Goal: Task Accomplishment & Management: Complete application form

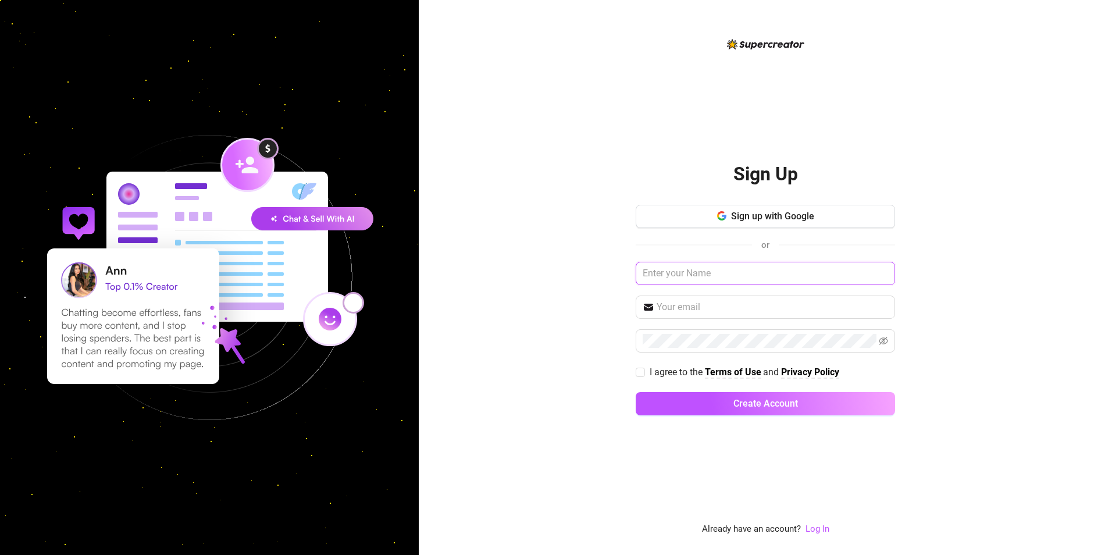
click at [767, 270] on input "text" at bounding box center [765, 273] width 259 height 23
type input "[PERSON_NAME]"
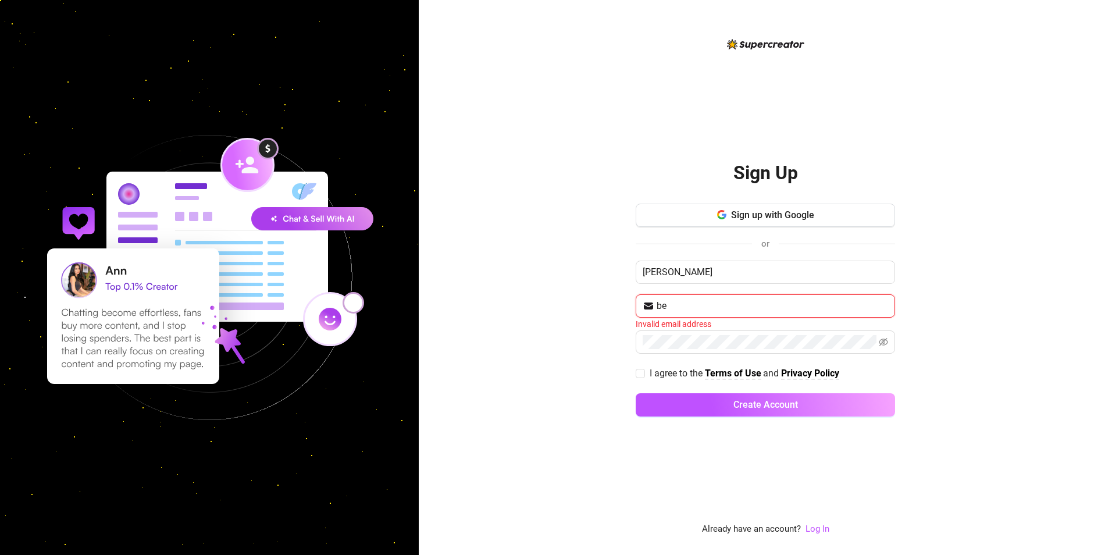
type input "[EMAIL_ADDRESS][DOMAIN_NAME]"
click at [641, 376] on span at bounding box center [640, 371] width 9 height 9
click at [641, 376] on input "I agree to the Terms of Use and Privacy Policy" at bounding box center [640, 371] width 8 height 8
checkbox input "true"
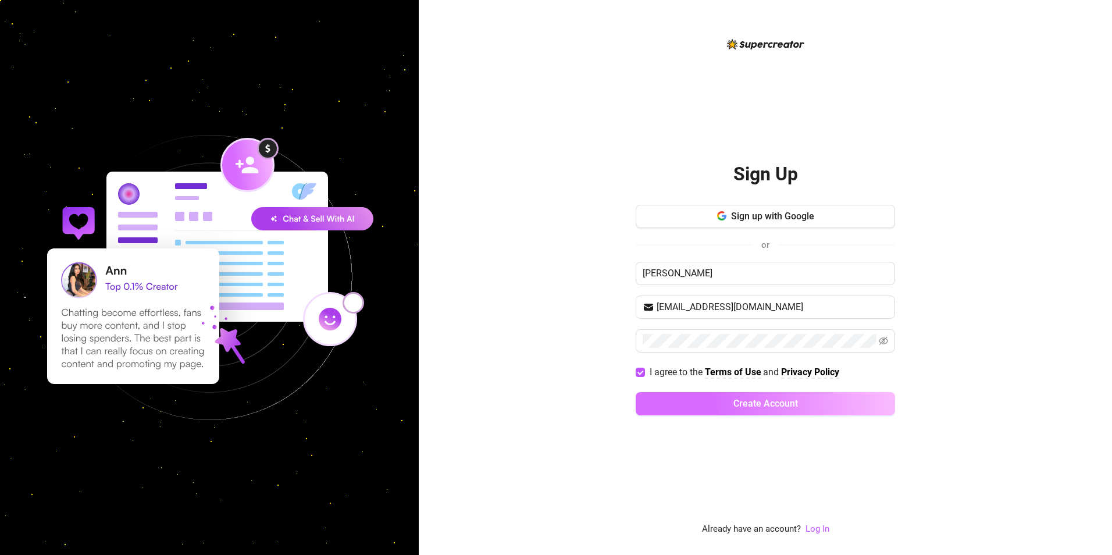
click at [738, 404] on span "Create Account" at bounding box center [765, 403] width 65 height 11
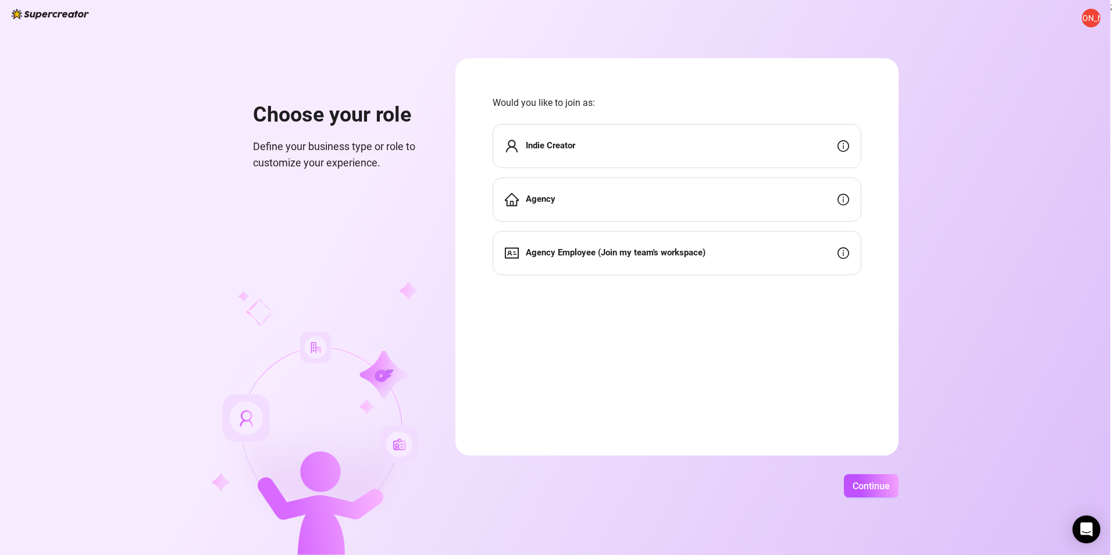
click at [679, 155] on div "Indie Creator" at bounding box center [677, 146] width 369 height 44
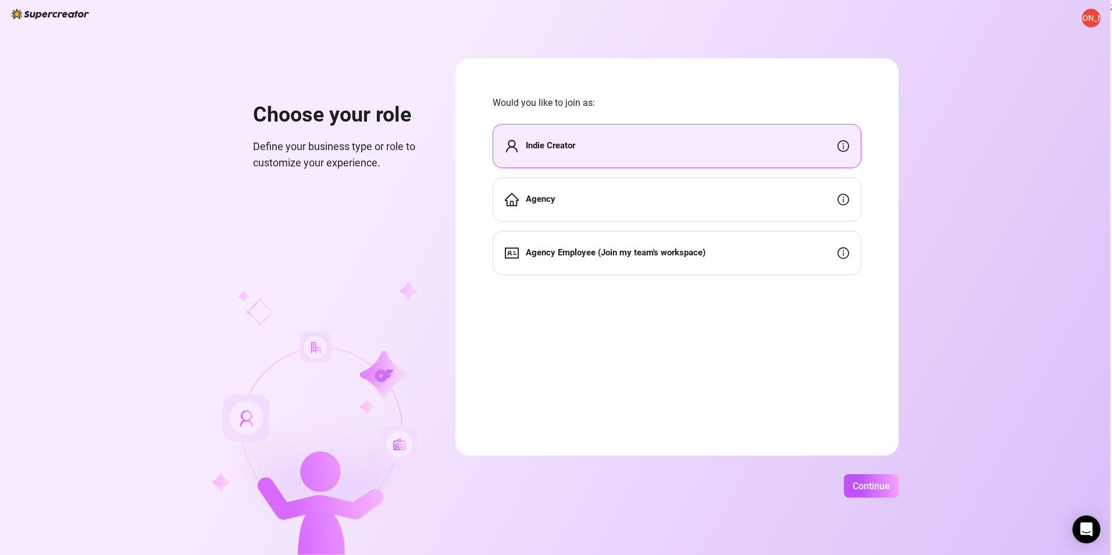
click at [679, 155] on div "Indie Creator" at bounding box center [677, 146] width 369 height 44
click at [855, 486] on span "Continue" at bounding box center [870, 485] width 37 height 11
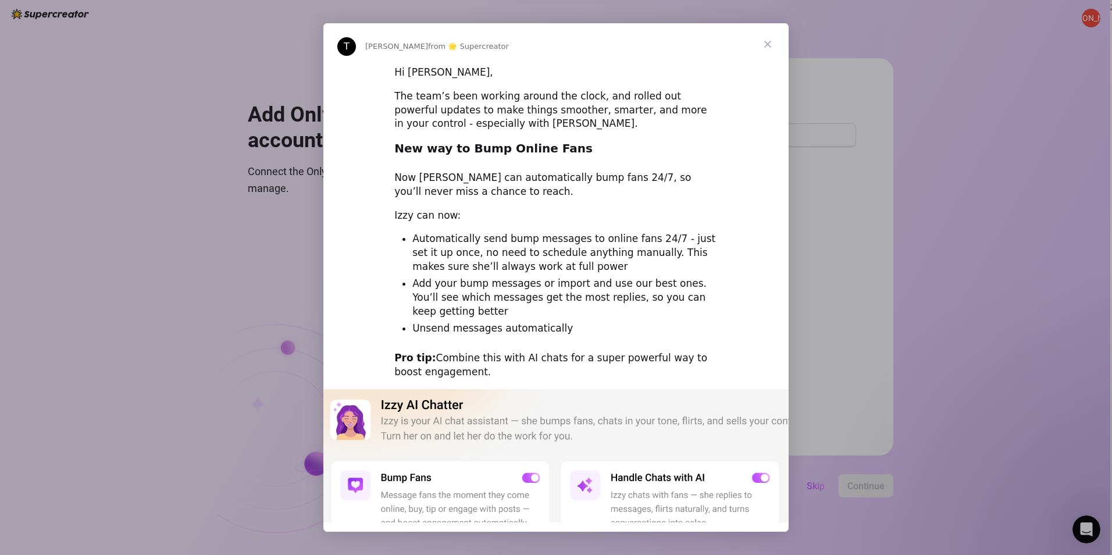
click at [536, 425] on img "Intercom messenger" at bounding box center [555, 479] width 465 height 181
click at [766, 42] on span "Close" at bounding box center [768, 44] width 42 height 42
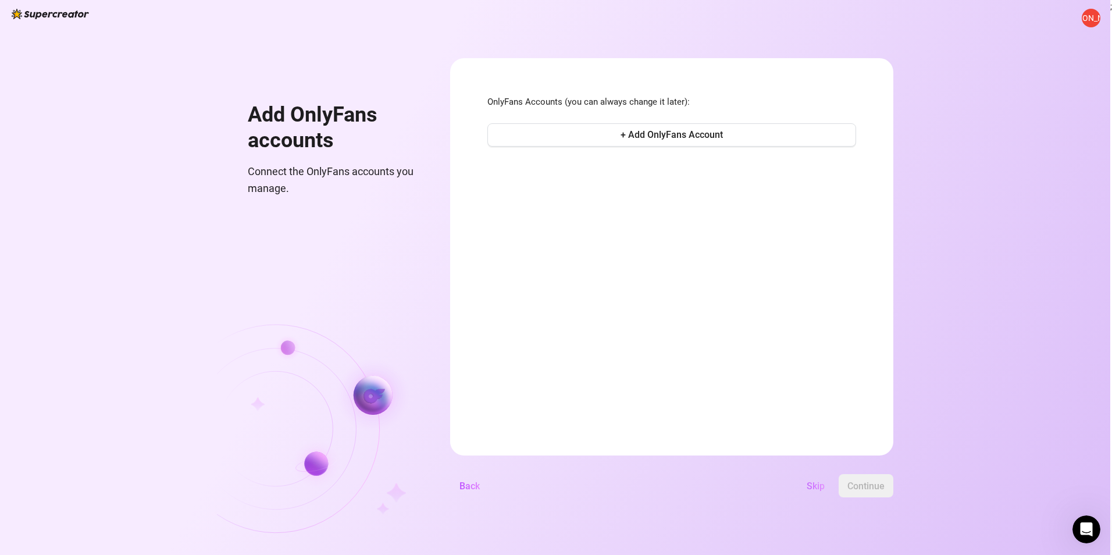
click at [815, 483] on span "Skip" at bounding box center [816, 485] width 18 height 11
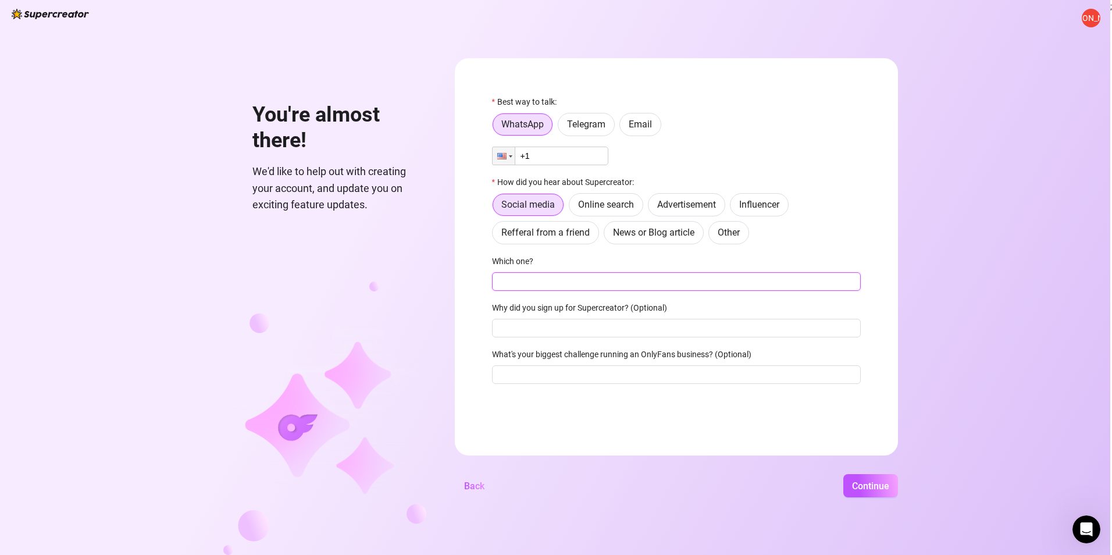
click at [509, 284] on input "Which one?" at bounding box center [676, 281] width 369 height 19
click at [509, 281] on input "Which one?" at bounding box center [676, 281] width 369 height 19
type input "facebook"
type input "I am the soul creater"
click at [509, 281] on input "facebook" at bounding box center [676, 281] width 369 height 19
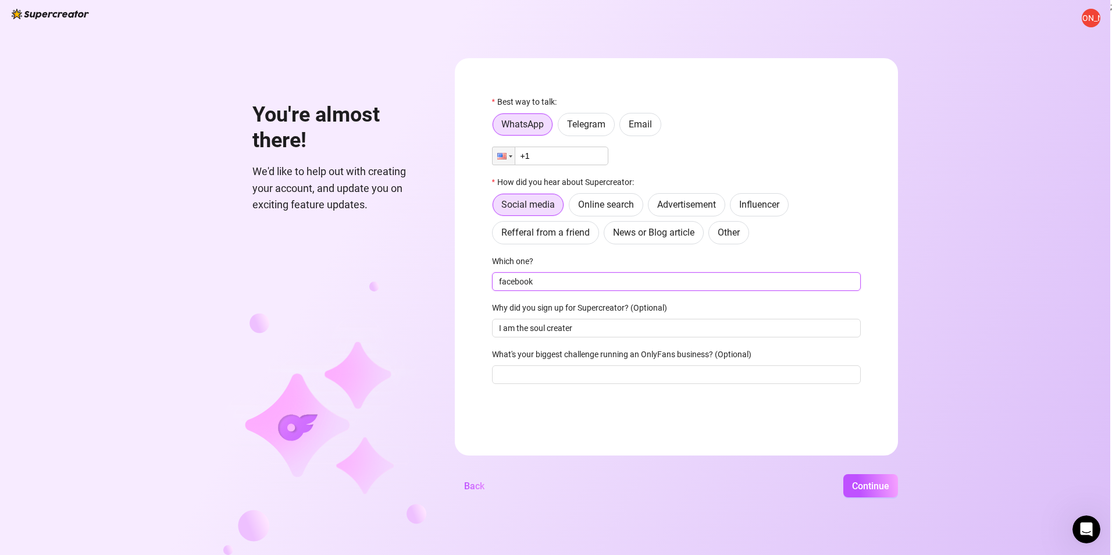
click at [509, 281] on input "facebook" at bounding box center [676, 281] width 369 height 19
type input "t"
type input "facebook"
click at [512, 373] on input "What's your biggest challenge running an OnlyFans business? (Optional)" at bounding box center [676, 374] width 369 height 19
type input "taxes and pay"
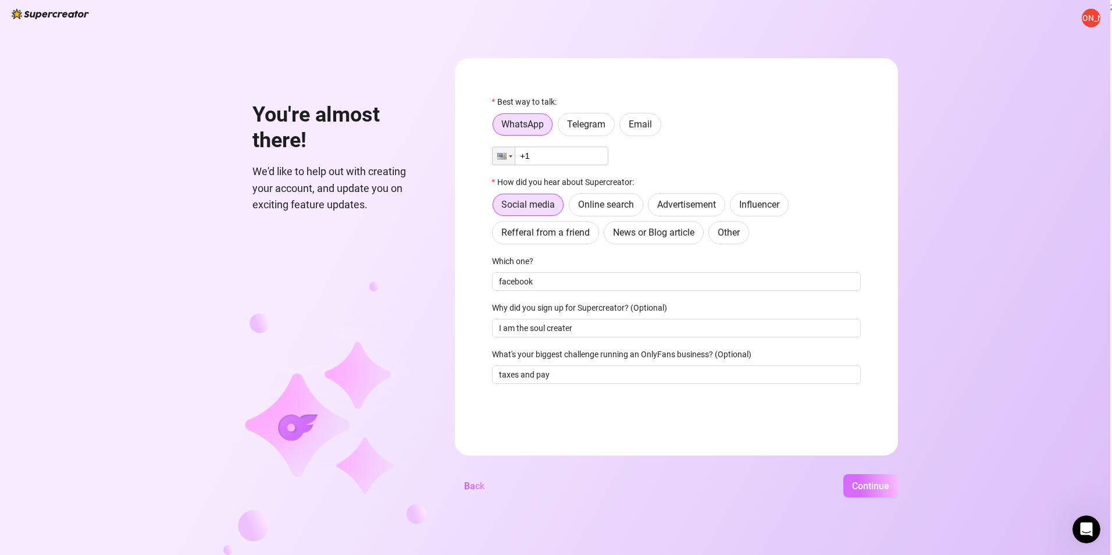
click at [857, 496] on button "Continue" at bounding box center [870, 485] width 55 height 23
click at [864, 483] on span "Continue" at bounding box center [870, 485] width 37 height 11
click at [870, 485] on span "Continue" at bounding box center [870, 485] width 37 height 11
click at [534, 160] on input "+1" at bounding box center [550, 156] width 116 height 19
type input "[PHONE_NUMBER]"
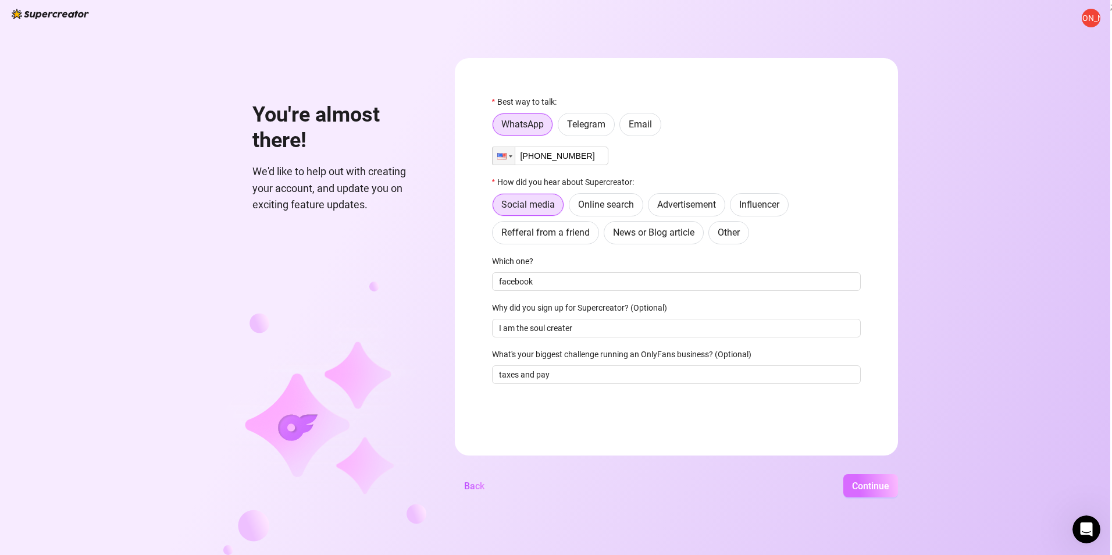
click at [884, 489] on span "Continue" at bounding box center [870, 485] width 37 height 11
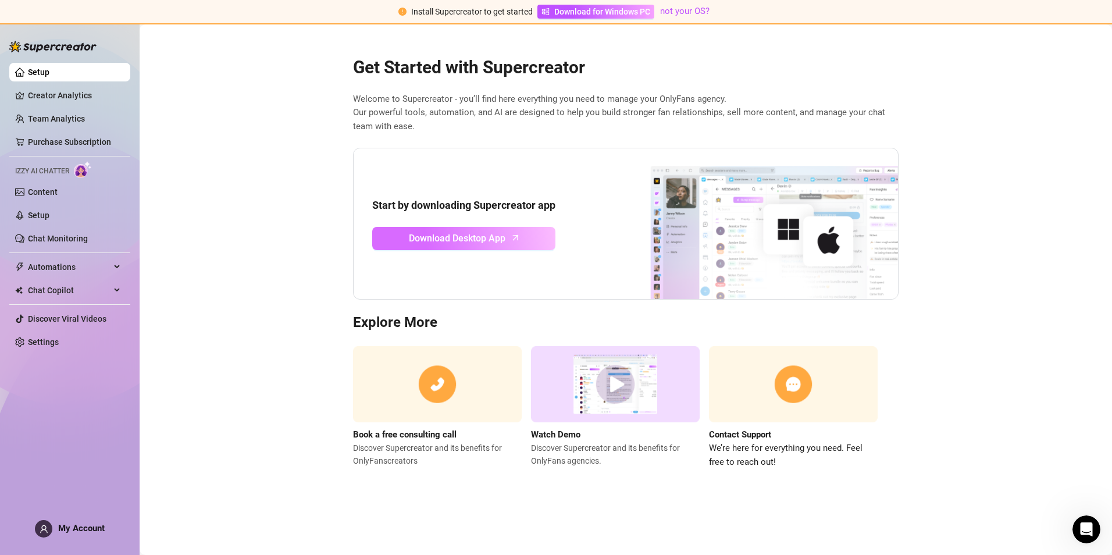
click at [511, 233] on link "Download Desktop App" at bounding box center [463, 238] width 183 height 23
